Goal: Task Accomplishment & Management: Manage account settings

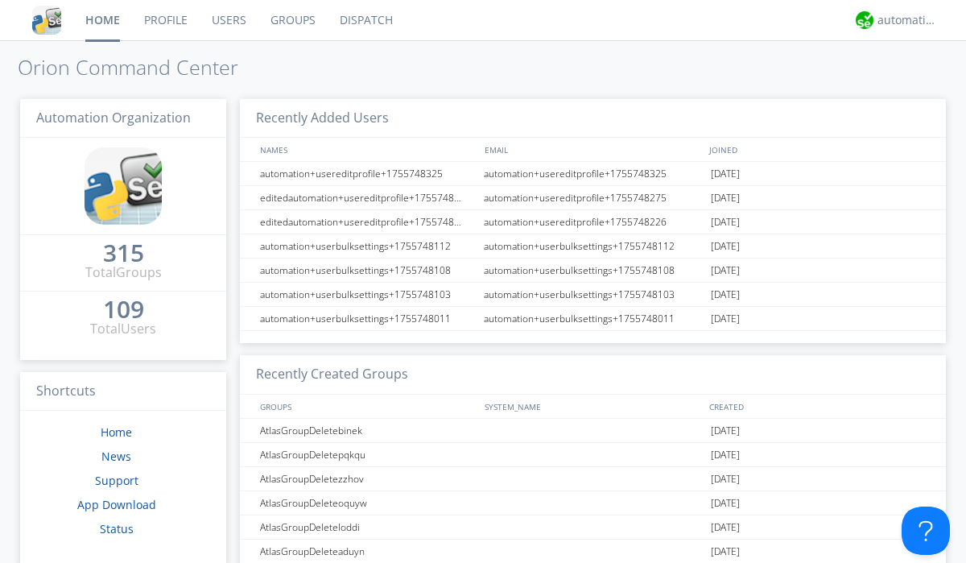
click at [228, 20] on link "Users" at bounding box center [229, 20] width 59 height 40
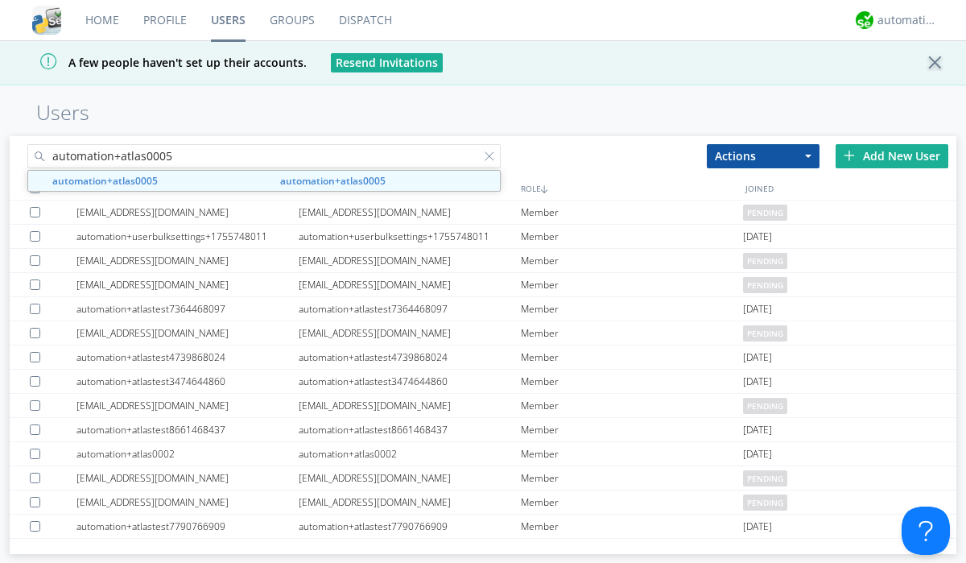
type input "automation+atlas0005"
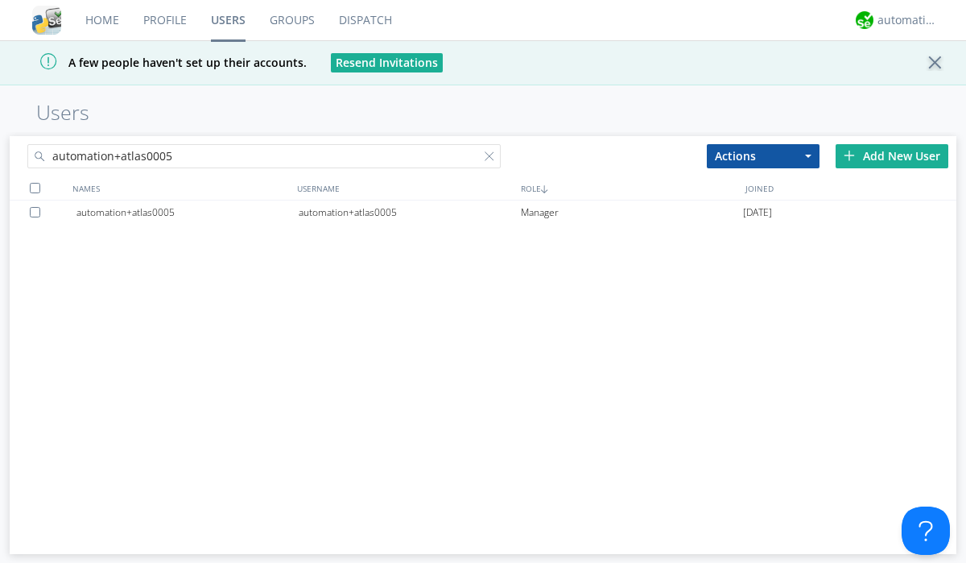
click at [409, 212] on div "automation+atlas0005" at bounding box center [410, 212] width 222 height 24
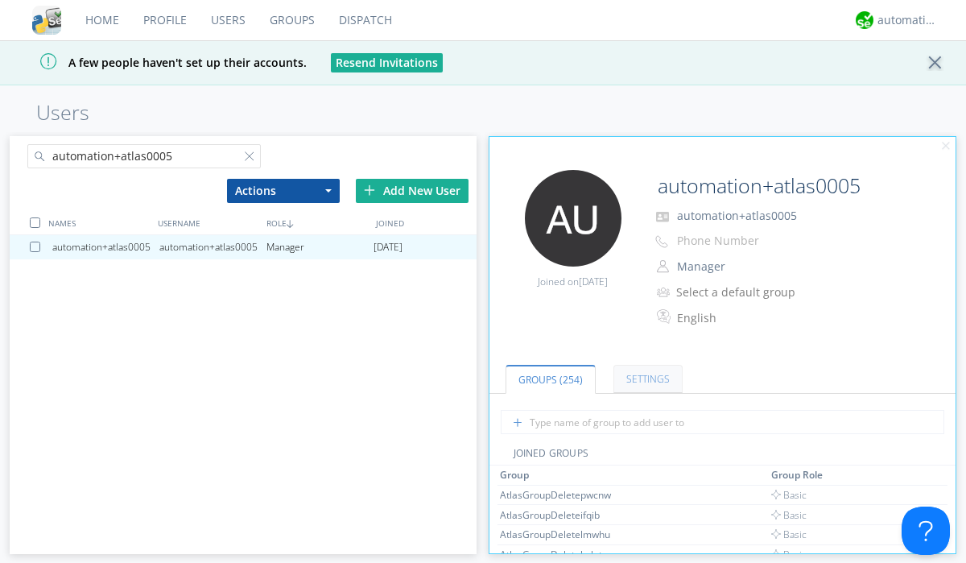
click at [646, 379] on link "Settings" at bounding box center [647, 379] width 69 height 28
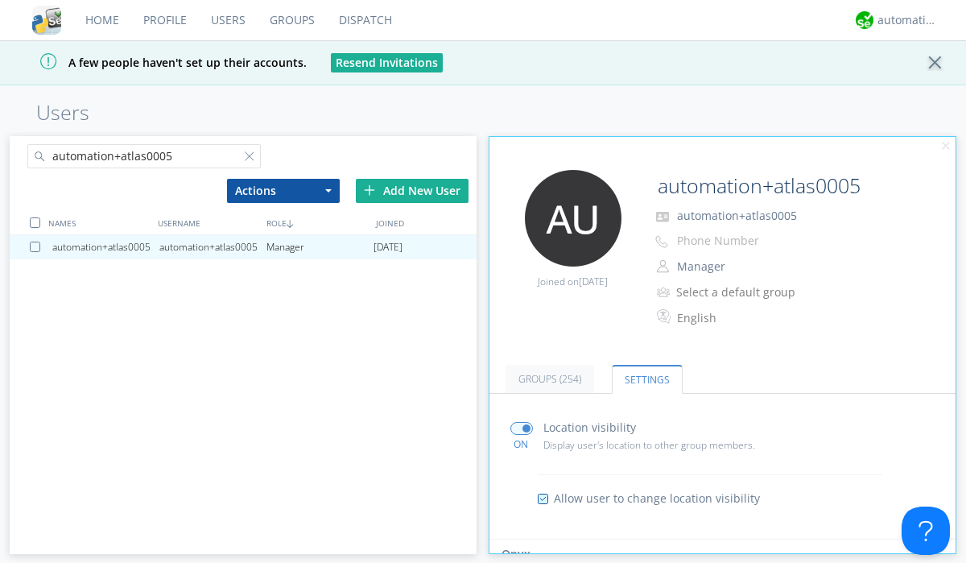
click at [0, 0] on input "radio" at bounding box center [0, 0] width 0 height 0
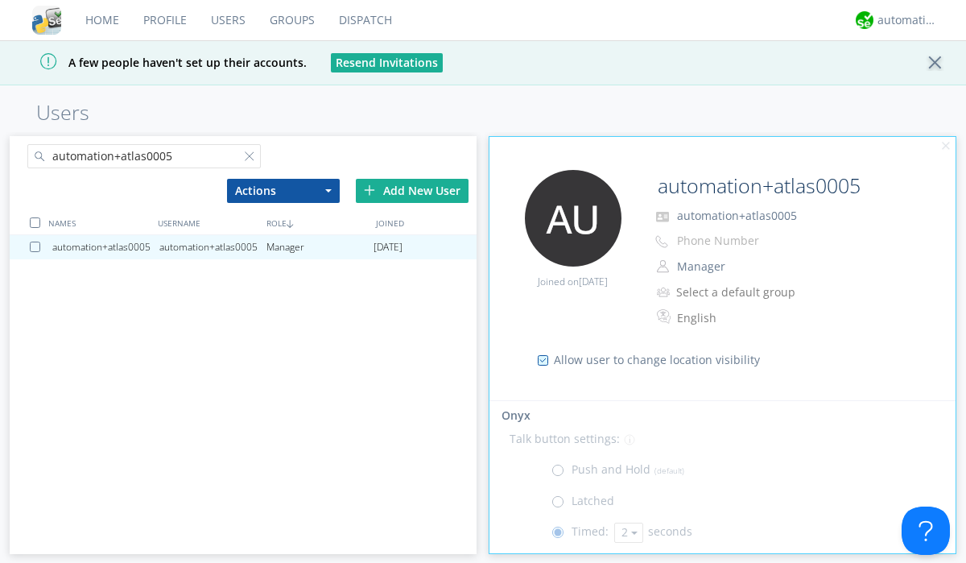
click at [626, 533] on button "2" at bounding box center [628, 532] width 29 height 20
click at [0, 0] on link "5" at bounding box center [0, 0] width 0 height 0
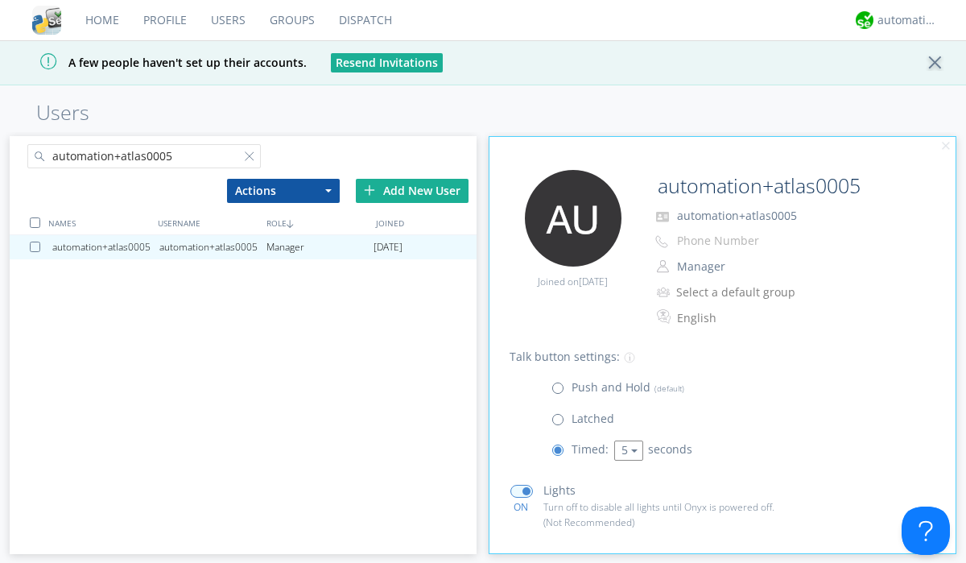
click at [626, 451] on button "5" at bounding box center [628, 450] width 29 height 20
click at [626, 493] on link "3" at bounding box center [628, 493] width 27 height 21
click at [561, 392] on span at bounding box center [561, 392] width 20 height 20
click at [0, 0] on input "radio" at bounding box center [0, 0] width 0 height 0
